Goal: Transaction & Acquisition: Obtain resource

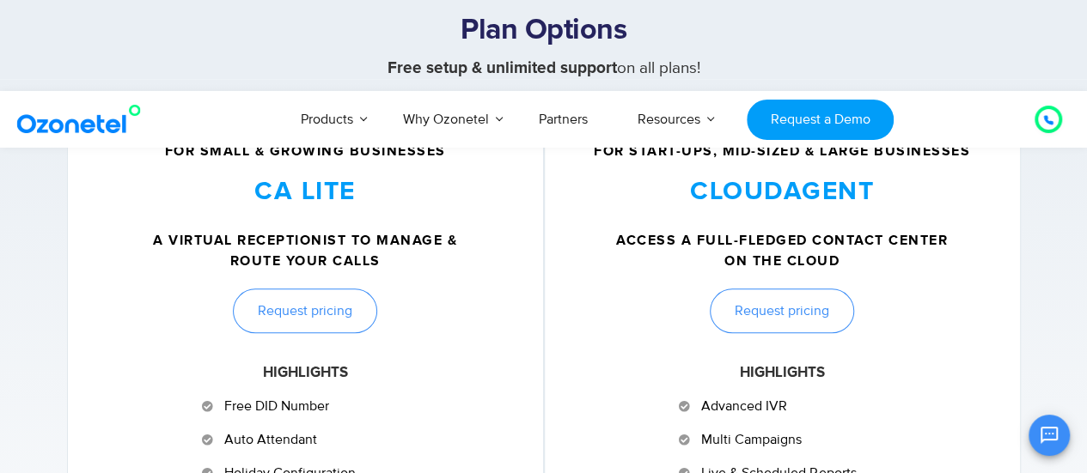
scroll to position [776, 0]
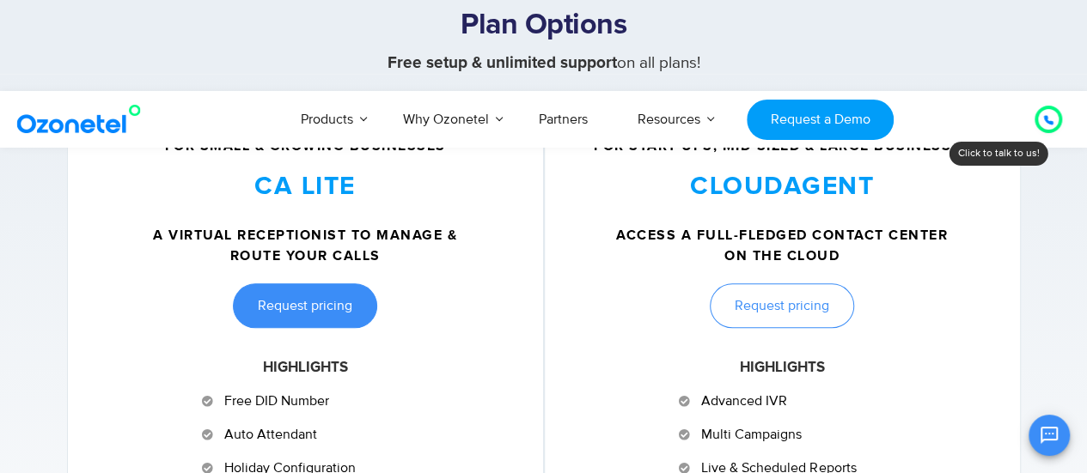
click at [316, 310] on span "Request pricing" at bounding box center [305, 306] width 94 height 14
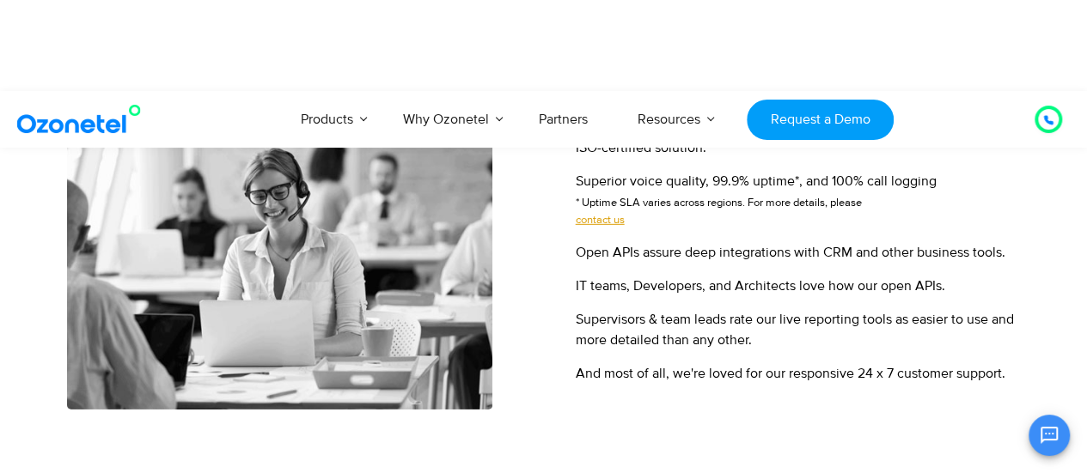
scroll to position [2474, 0]
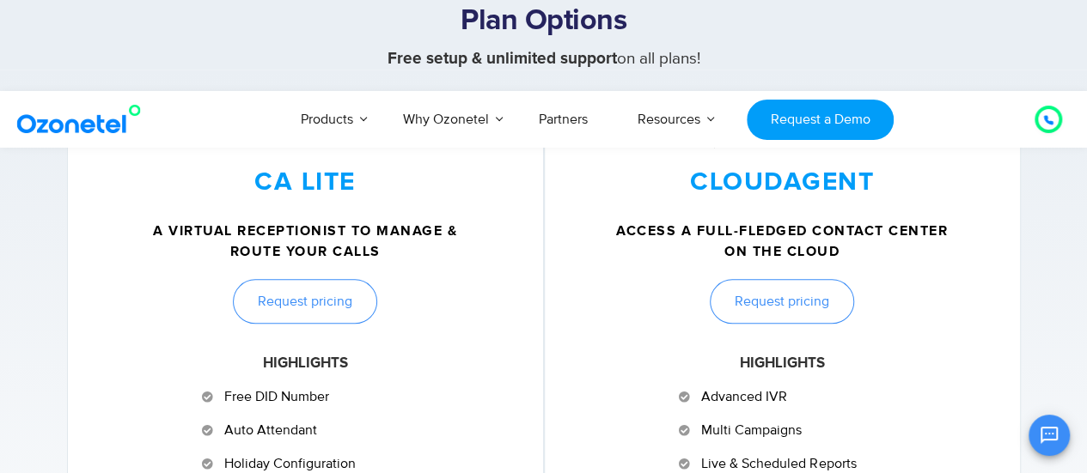
scroll to position [776, 0]
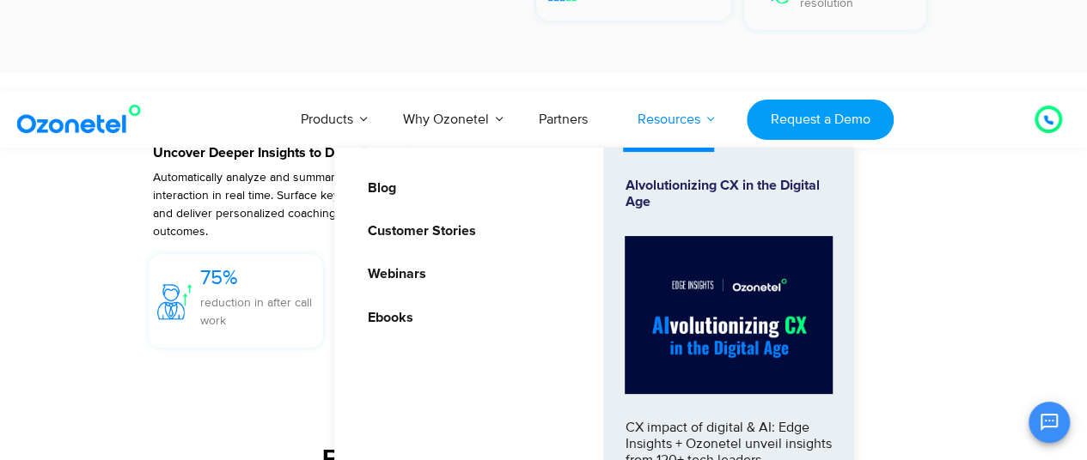
scroll to position [4001, 0]
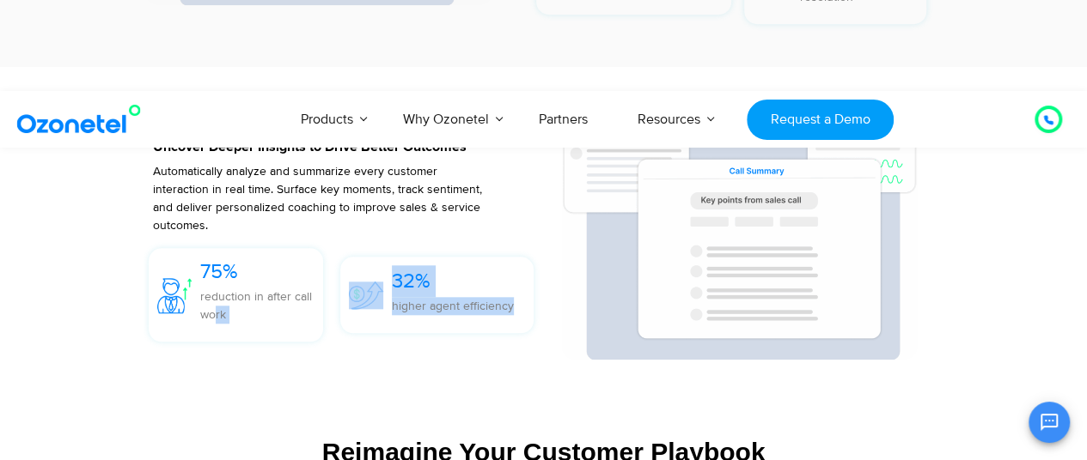
drag, startPoint x: 211, startPoint y: 344, endPoint x: 656, endPoint y: 327, distance: 445.3
click at [656, 327] on div "CALL SUMMARIZATION AI Uncover Deeper Insights to Drive Better Outcomes Automati…" at bounding box center [544, 230] width 816 height 258
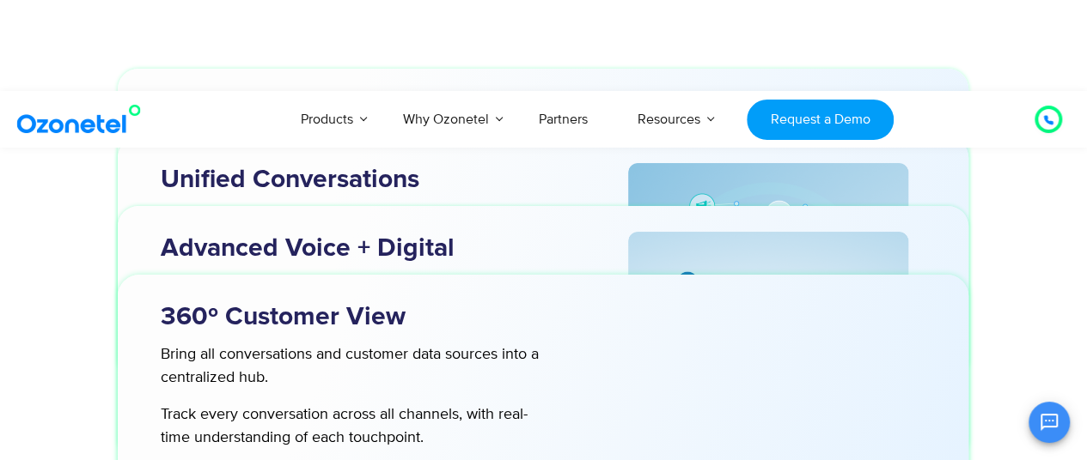
scroll to position [5451, 0]
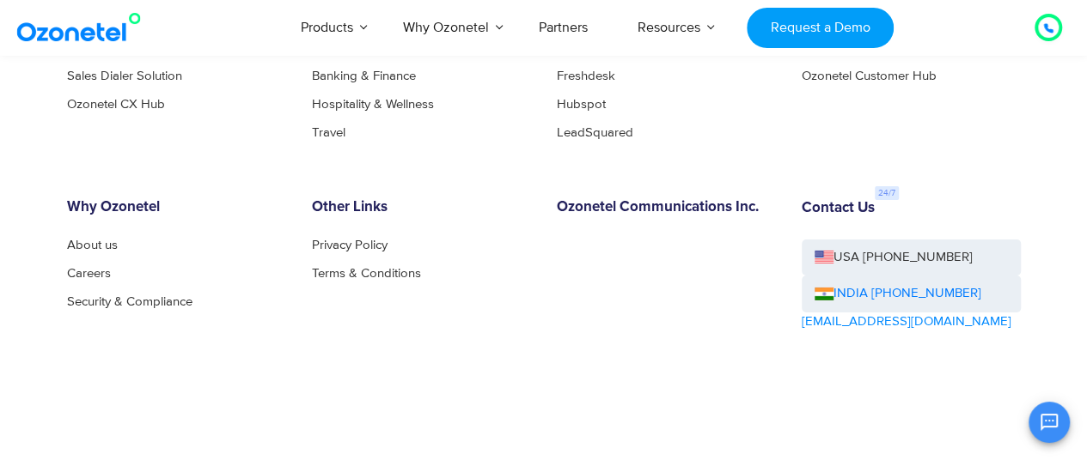
scroll to position [9403, 0]
